Goal: Information Seeking & Learning: Learn about a topic

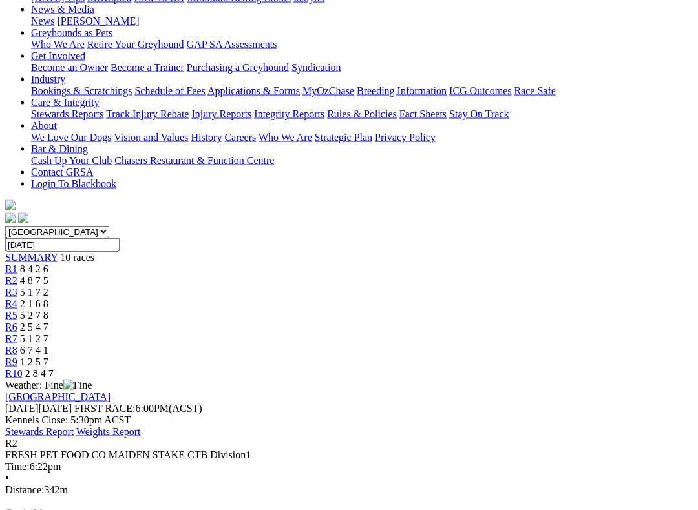
scroll to position [196, 0]
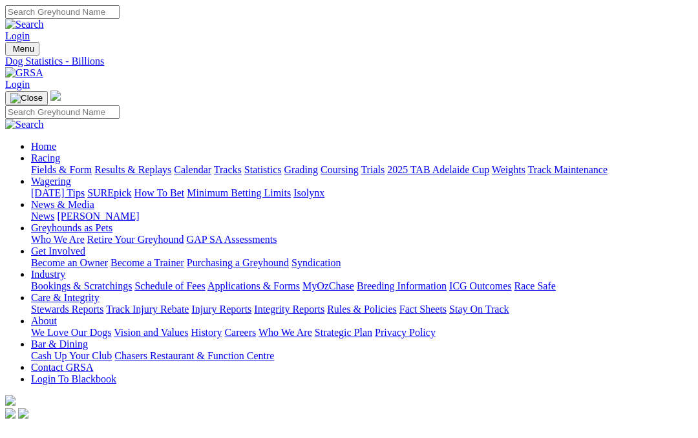
click at [59, 164] on link "Fields & Form" at bounding box center [61, 169] width 61 height 11
click at [359, 164] on link "Coursing" at bounding box center [339, 169] width 38 height 11
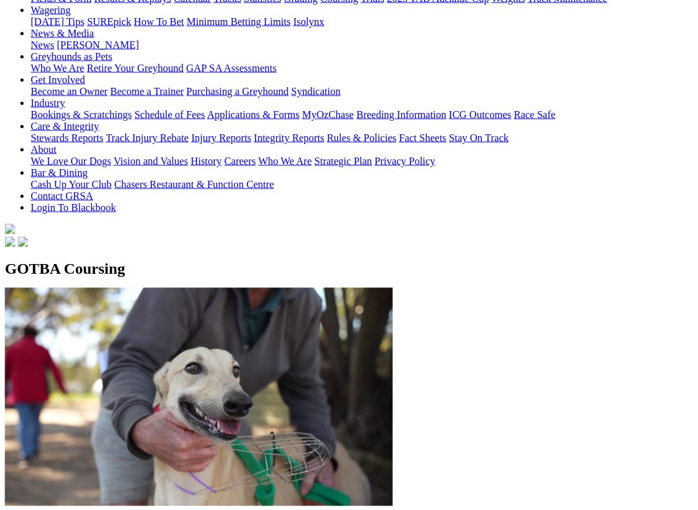
scroll to position [164, 5]
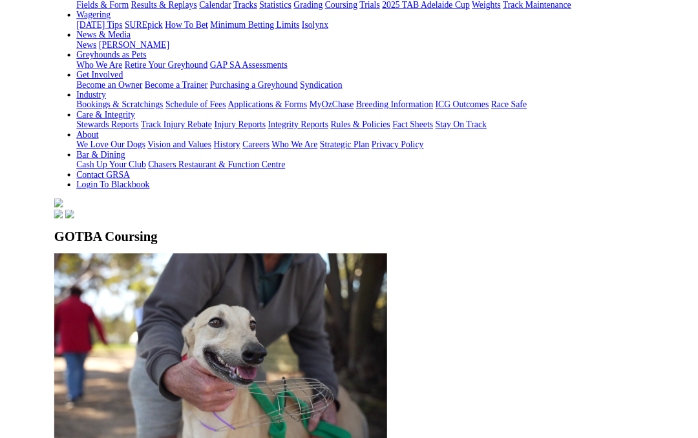
scroll to position [200, 5]
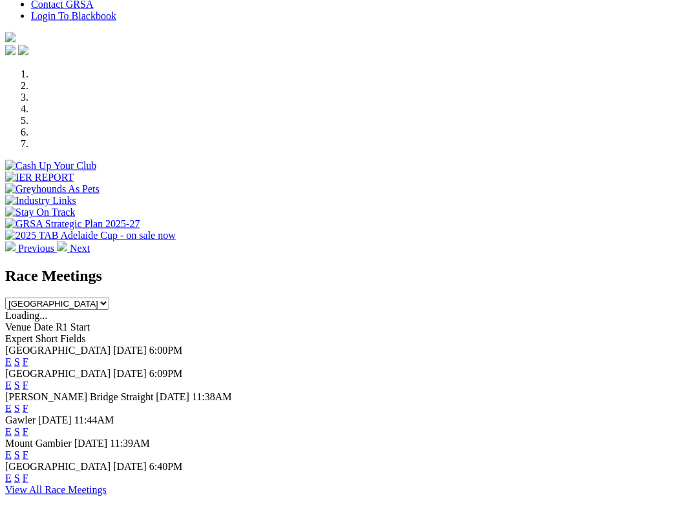
scroll to position [340, 0]
click at [28, 437] on link "F" at bounding box center [26, 477] width 6 height 11
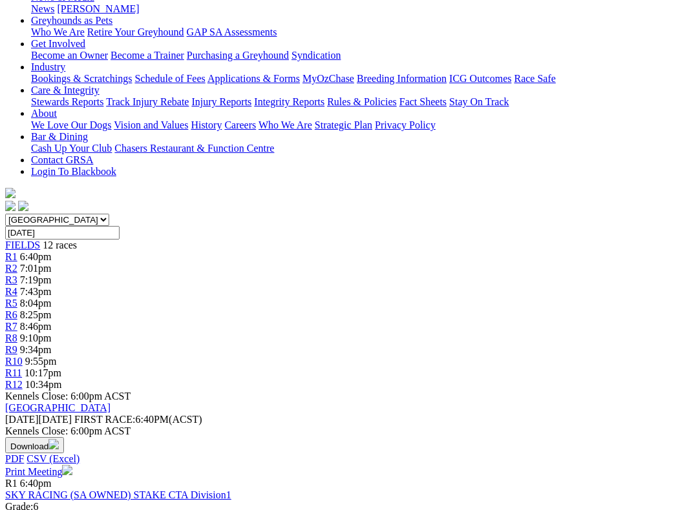
scroll to position [230, 0]
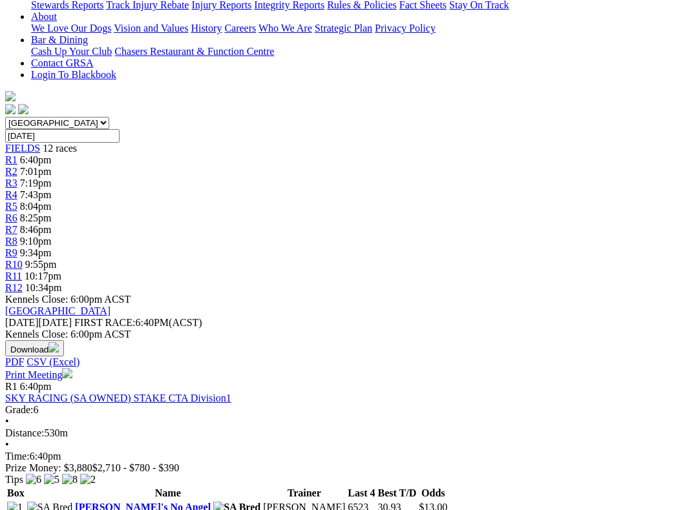
scroll to position [305, 0]
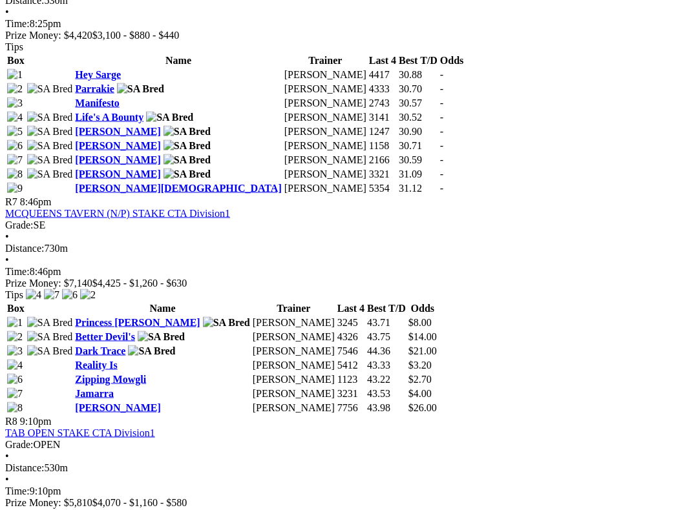
scroll to position [1893, 0]
